Goal: Task Accomplishment & Management: Use online tool/utility

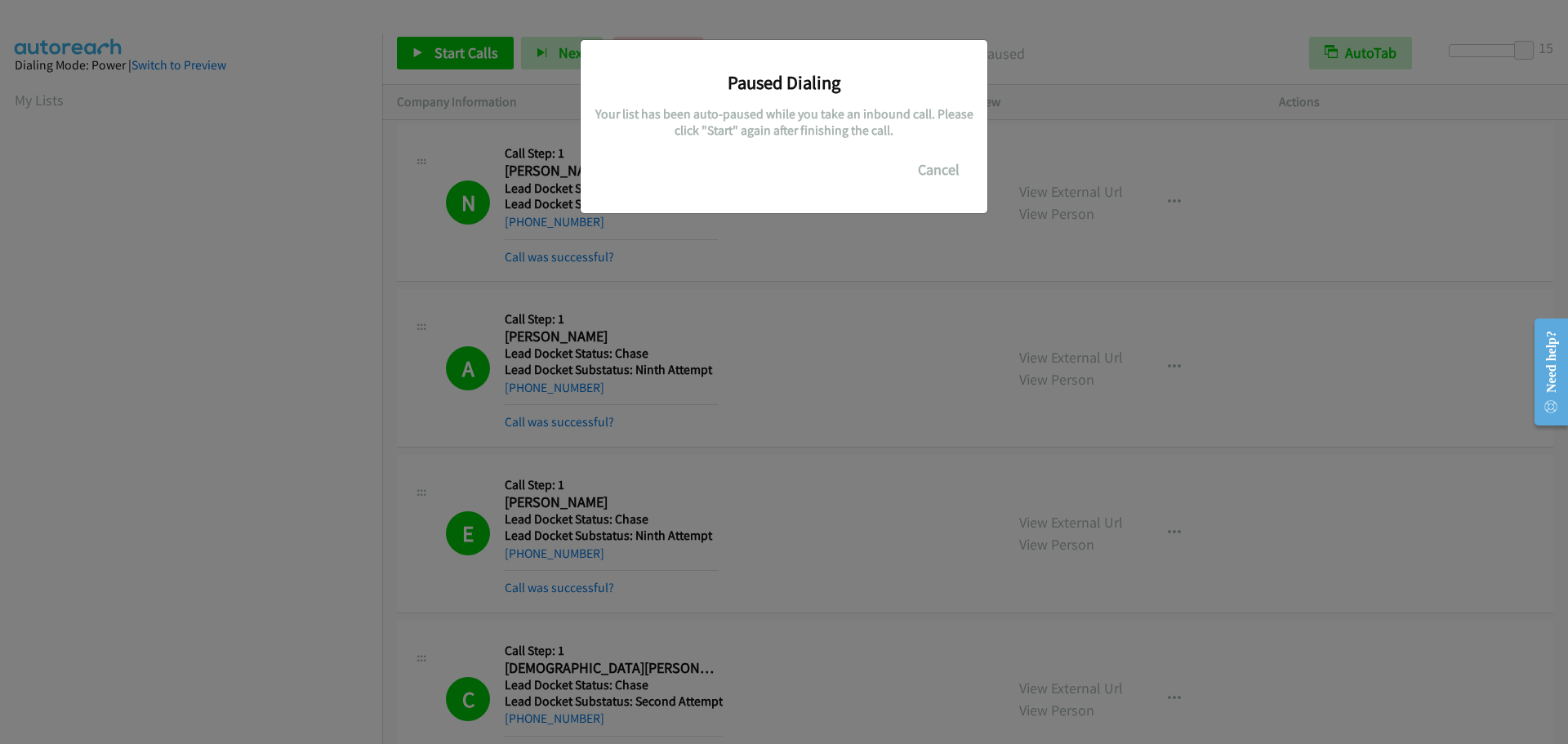
scroll to position [137, 0]
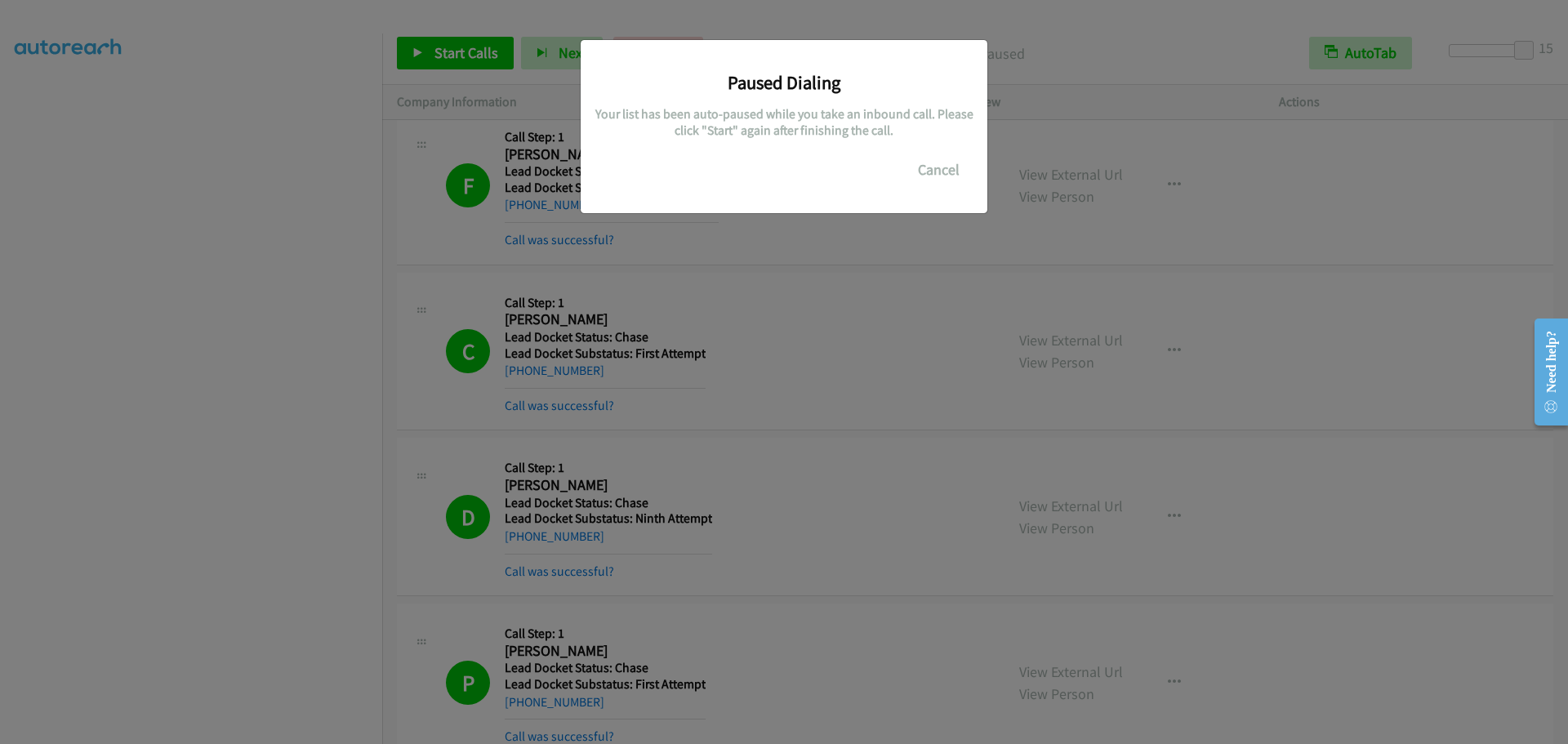
click at [463, 47] on div "Paused Dialing Your list has been auto-paused while you take an inbound call. P…" at bounding box center [784, 380] width 1568 height 730
click at [926, 176] on button "Cancel" at bounding box center [938, 170] width 73 height 33
click at [432, 45] on div "Paused Dialing Your list has been auto-paused while you take an inbound call. P…" at bounding box center [784, 380] width 1568 height 730
click at [943, 165] on button "Cancel" at bounding box center [938, 170] width 73 height 33
click at [942, 182] on button "Cancel" at bounding box center [938, 170] width 73 height 33
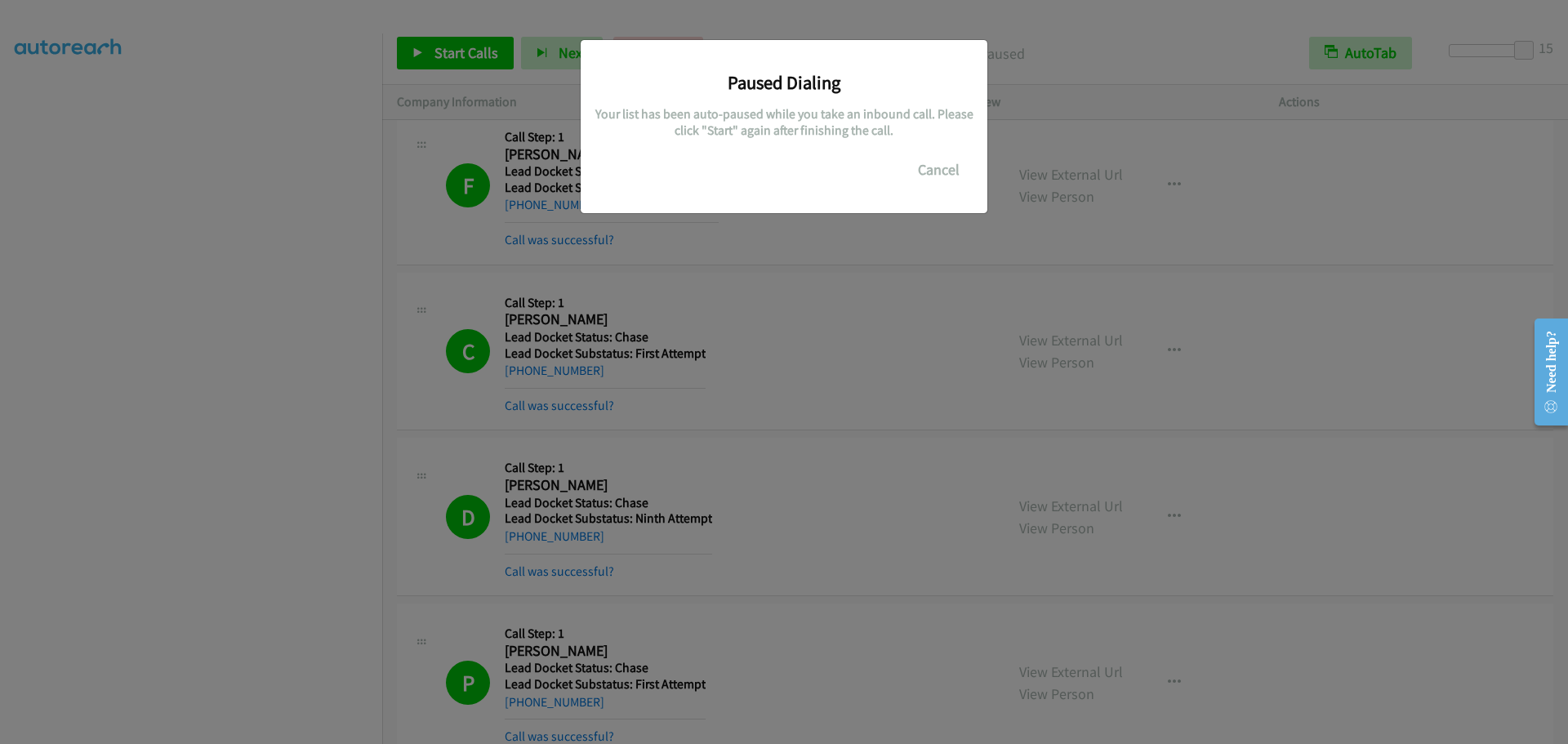
click at [431, 46] on div "Paused Dialing Your list has been auto-paused while you take an inbound call. P…" at bounding box center [784, 380] width 1568 height 730
click at [923, 186] on button "Cancel" at bounding box center [938, 170] width 73 height 33
click at [399, 55] on div "Paused Dialing Your list has been auto-paused while you take an inbound call. P…" at bounding box center [784, 380] width 1568 height 730
click at [944, 172] on button "Cancel" at bounding box center [938, 170] width 73 height 33
click at [443, 68] on div "Paused Dialing Your list has been auto-paused while you take an inbound call. P…" at bounding box center [784, 380] width 1568 height 730
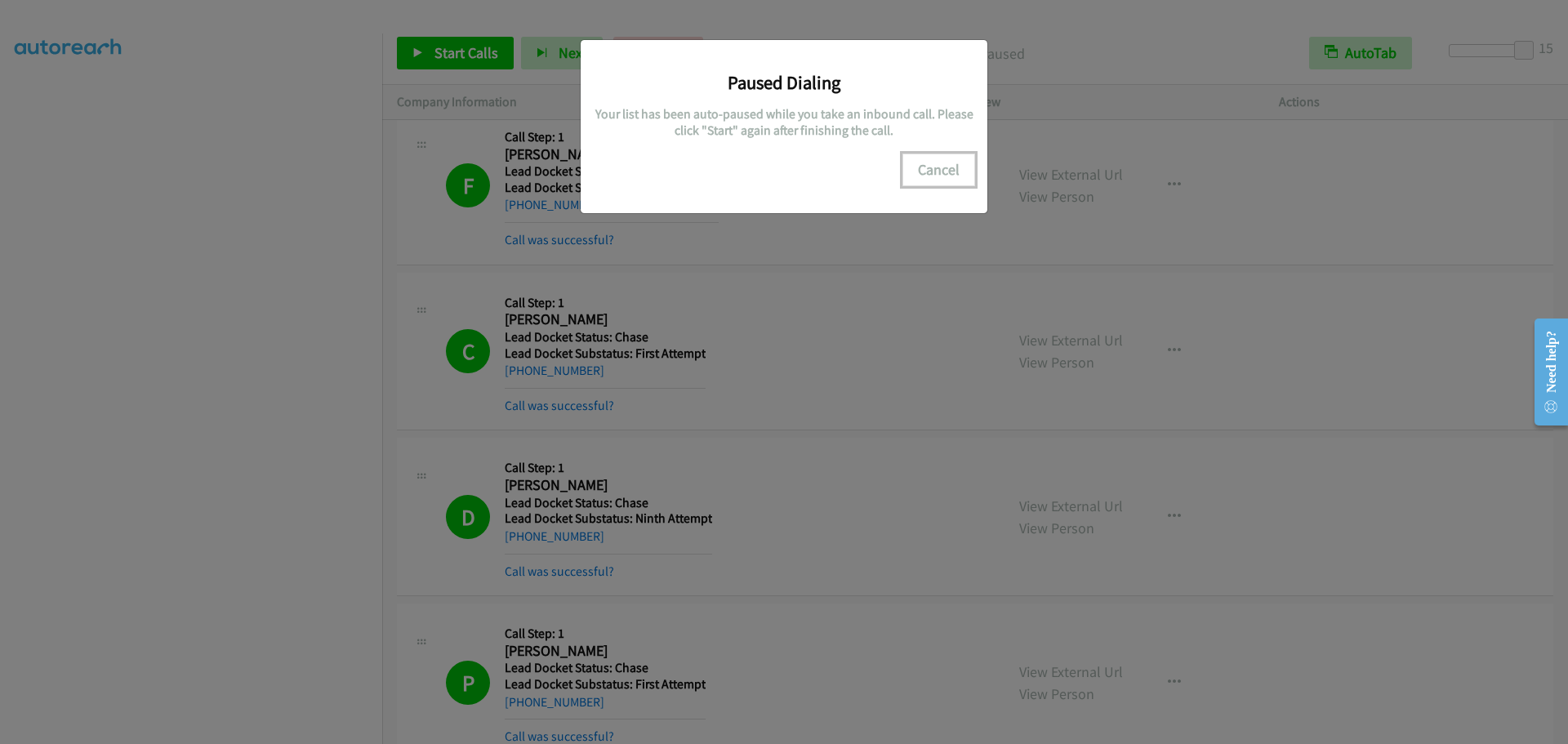
click at [930, 161] on button "Cancel" at bounding box center [938, 170] width 73 height 33
click at [922, 171] on button "Cancel" at bounding box center [938, 170] width 73 height 33
click at [133, 359] on div "Paused Dialing Your list has been auto-paused while you take an inbound call. P…" at bounding box center [784, 380] width 1568 height 730
click at [936, 171] on button "Cancel" at bounding box center [938, 170] width 73 height 33
drag, startPoint x: 946, startPoint y: 155, endPoint x: 756, endPoint y: 128, distance: 191.9
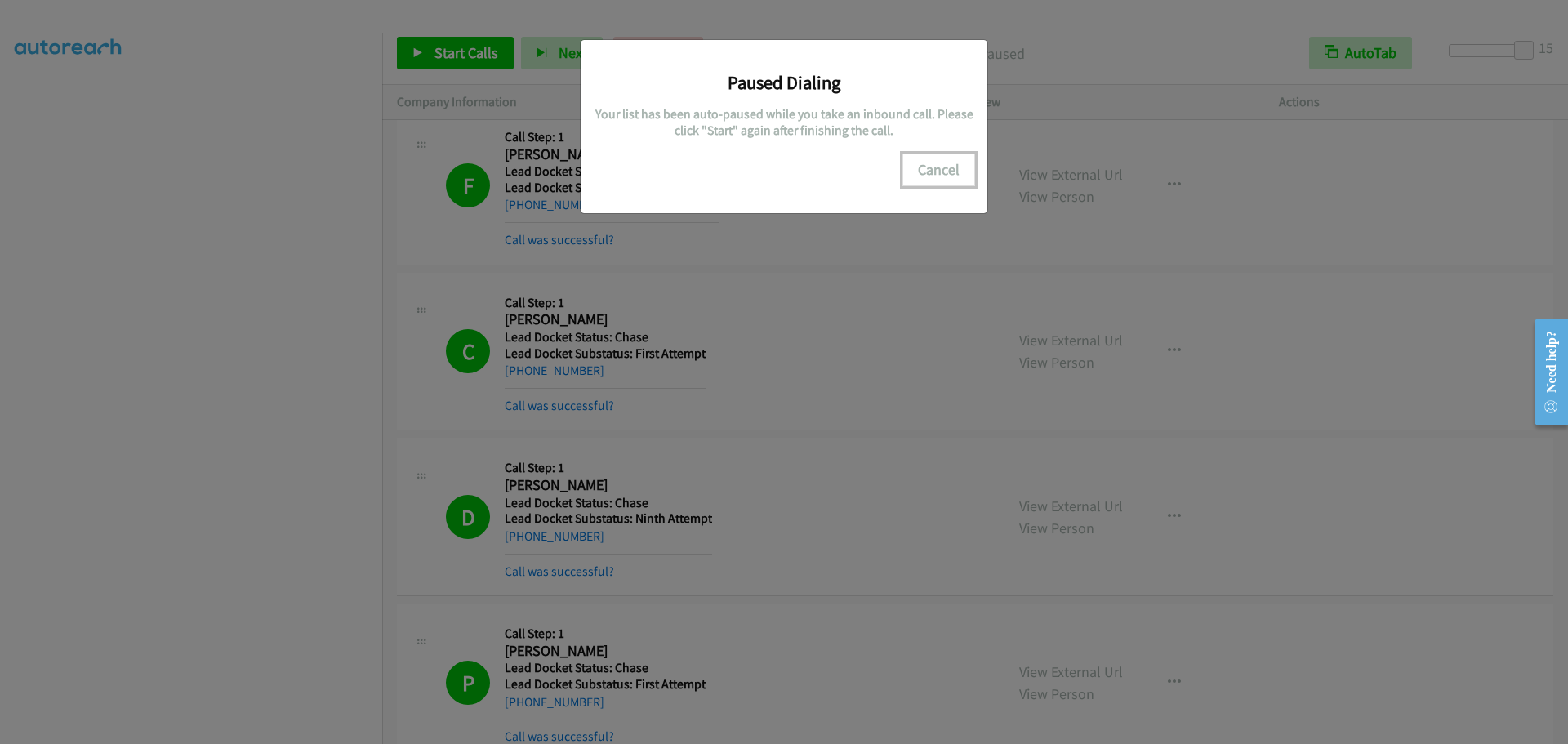
click at [946, 156] on button "Cancel" at bounding box center [938, 170] width 73 height 33
click at [792, 94] on div "Paused Dialing Your list has been auto-paused while you take an inbound call. P…" at bounding box center [783, 119] width 382 height 134
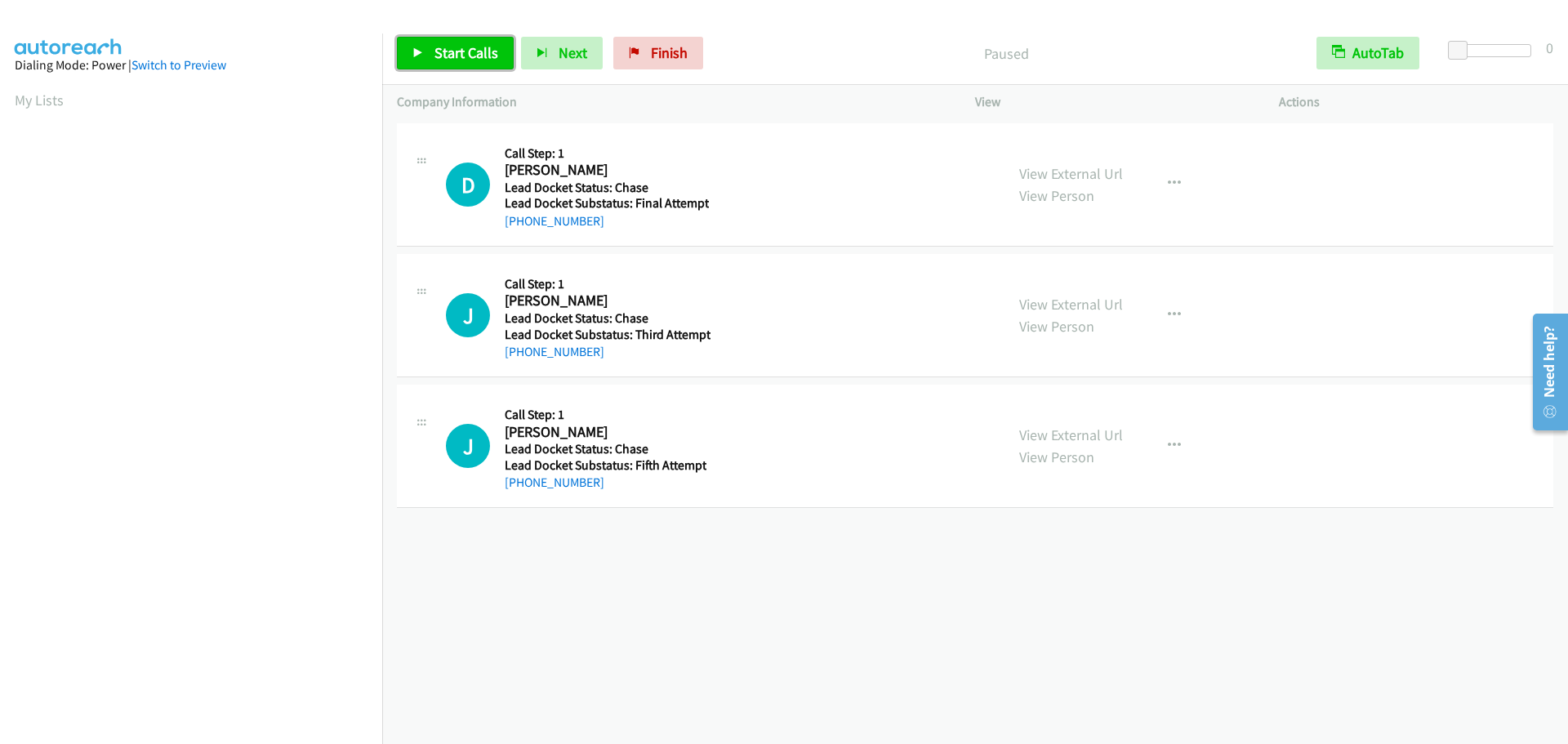
click at [470, 54] on span "Start Calls" at bounding box center [467, 53] width 64 height 18
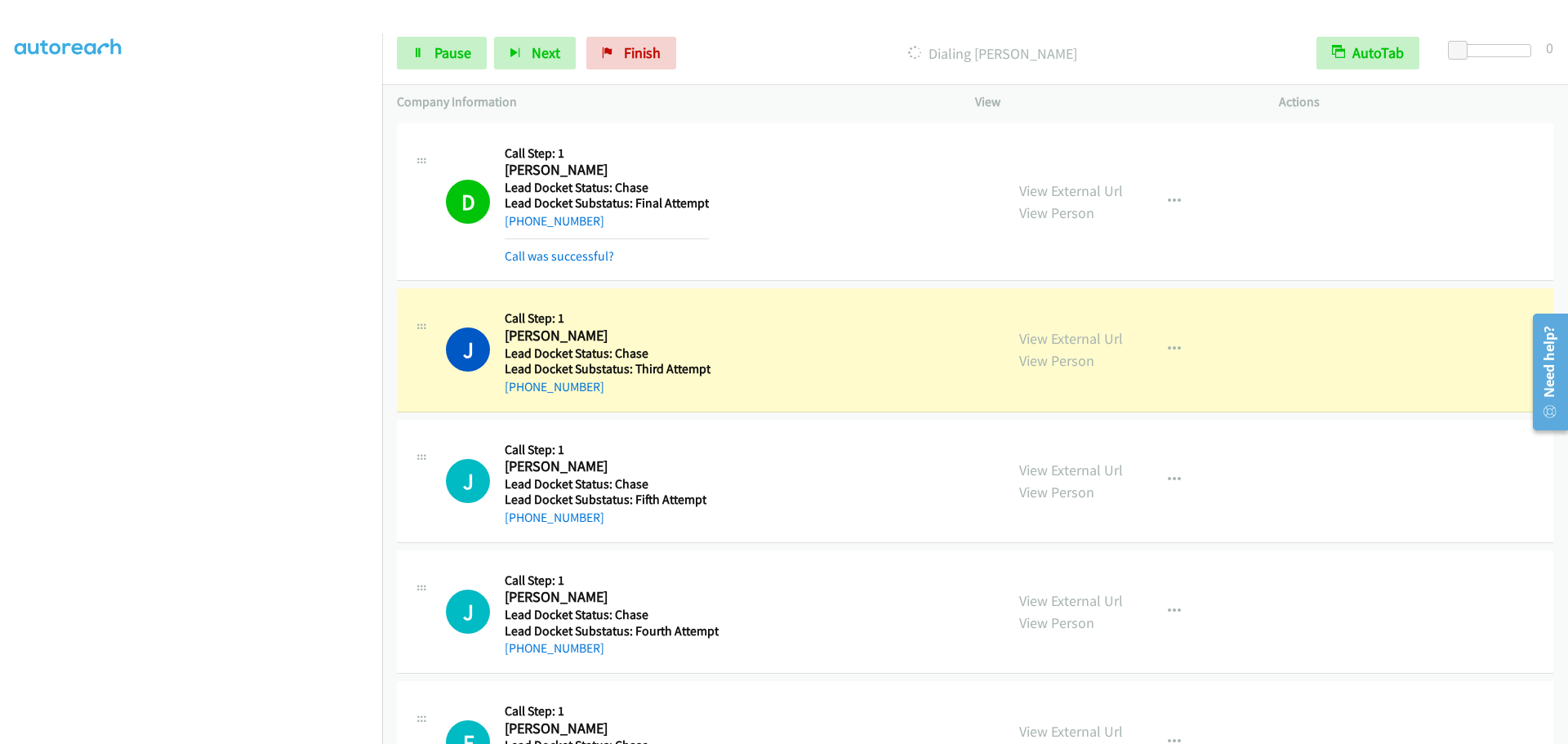
scroll to position [137, 0]
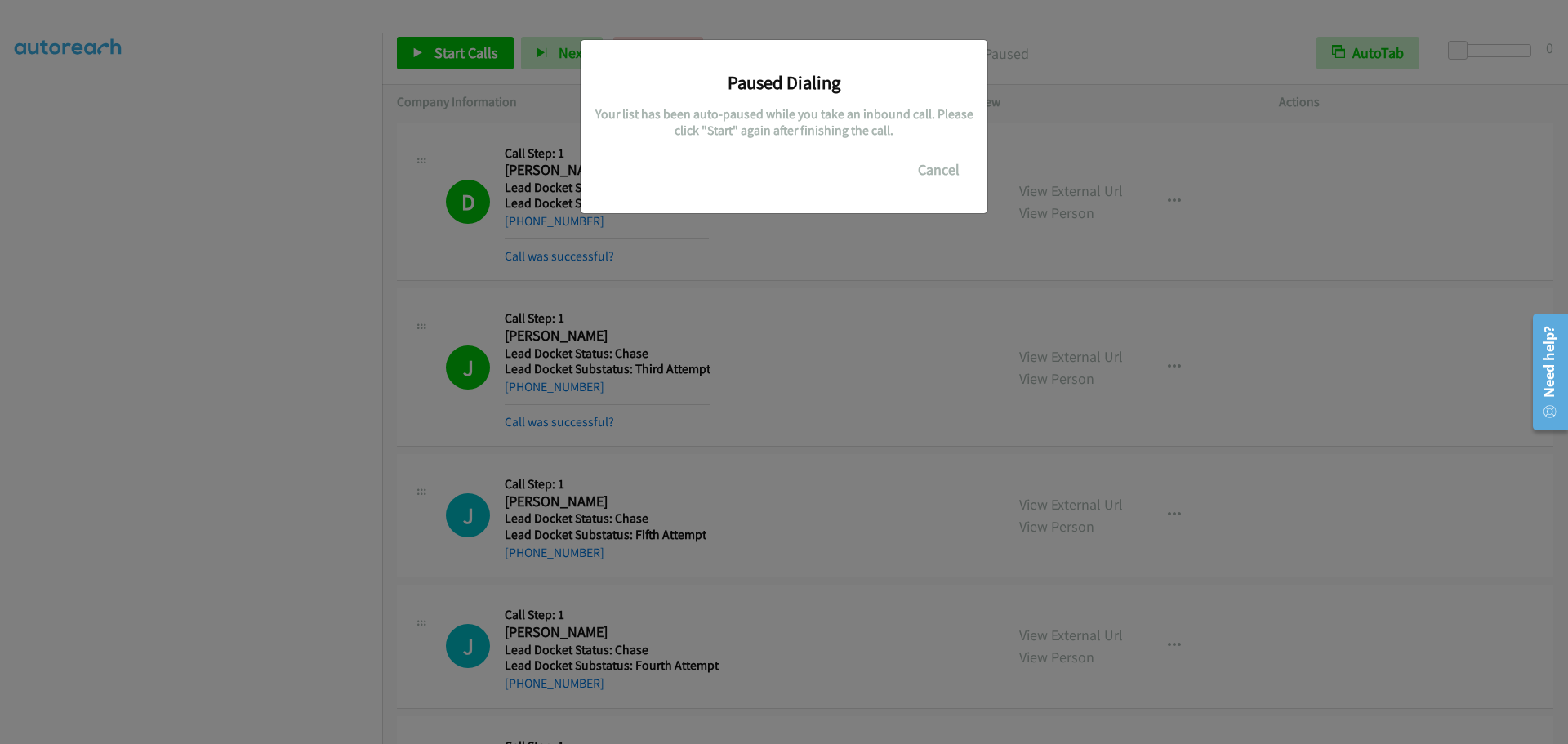
click at [186, 490] on div "Paused Dialing Your list has been auto-paused while you take an inbound call. P…" at bounding box center [784, 380] width 1568 height 730
